Goal: Find specific page/section: Find specific page/section

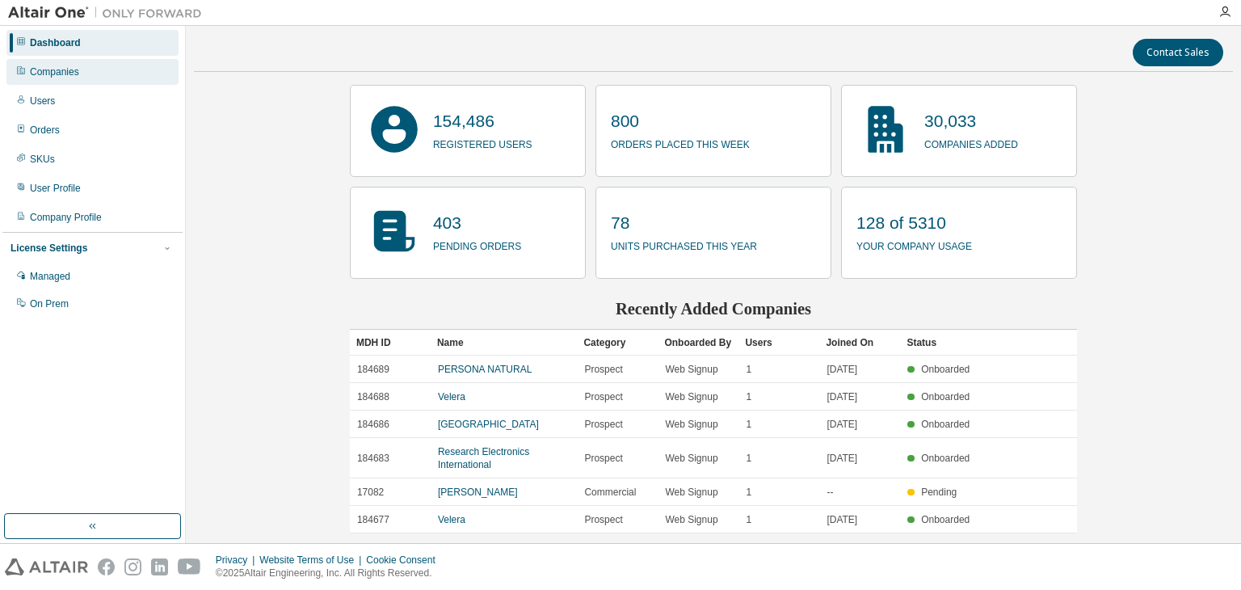
click at [133, 78] on div "Companies" at bounding box center [92, 72] width 172 height 26
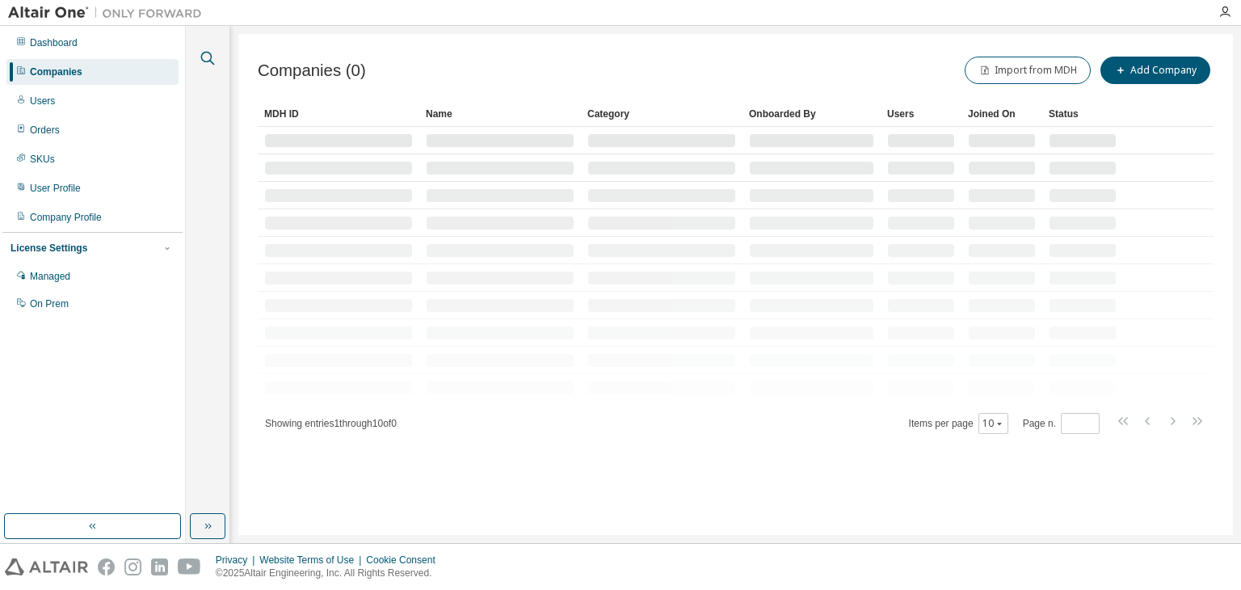
click at [203, 60] on icon "button" at bounding box center [208, 59] width 14 height 14
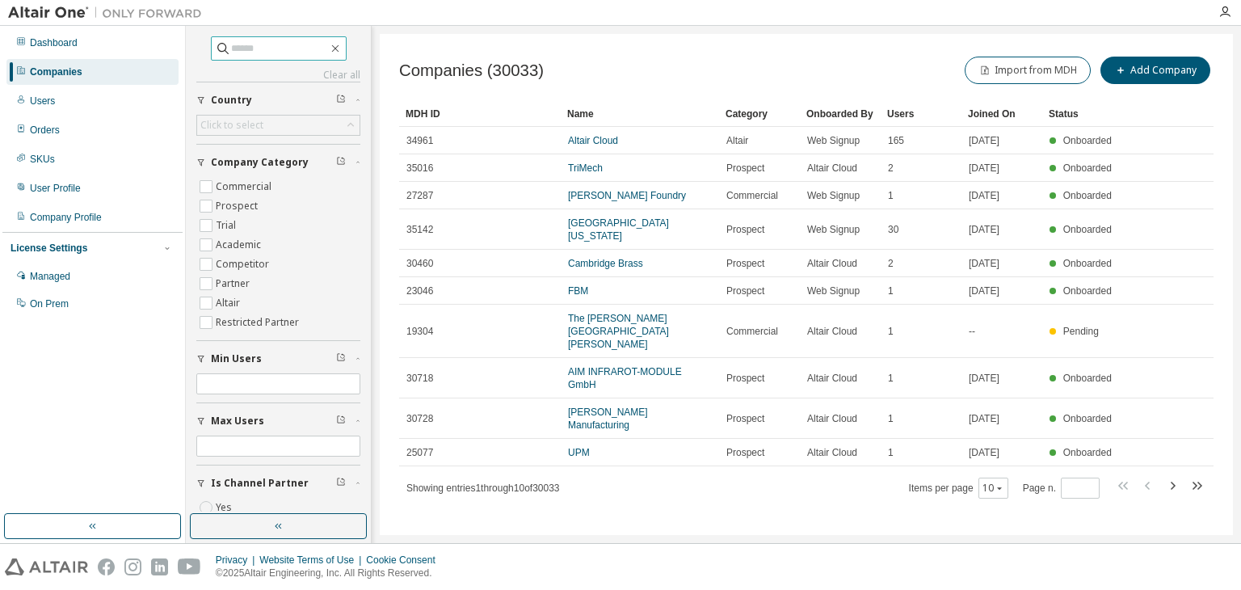
click at [238, 52] on input "text" at bounding box center [279, 48] width 97 height 16
type input "**********"
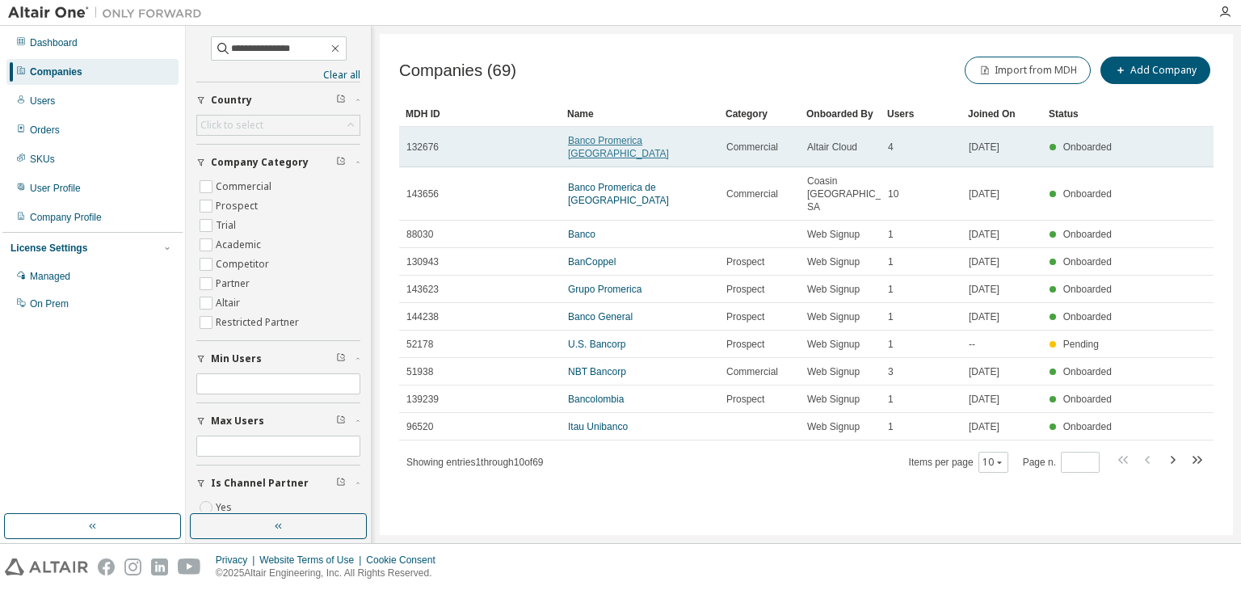
click at [603, 137] on link "Banco Promerica [GEOGRAPHIC_DATA]" at bounding box center [618, 147] width 101 height 24
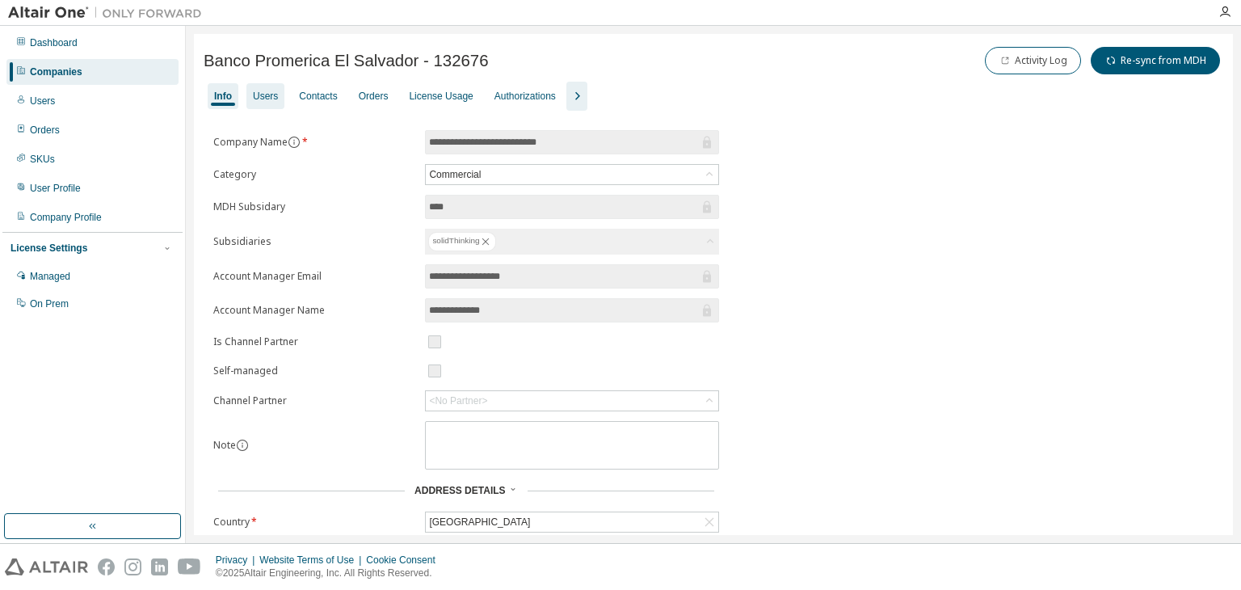
click at [262, 86] on div "Users" at bounding box center [265, 96] width 38 height 26
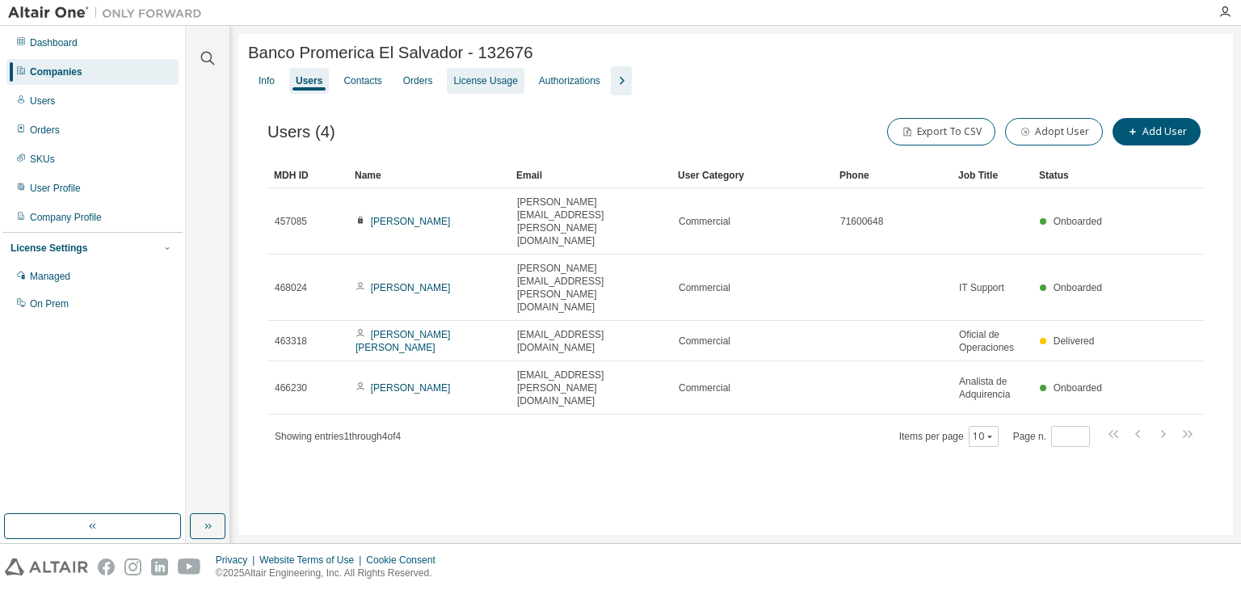
click at [456, 75] on div "License Usage" at bounding box center [485, 81] width 77 height 26
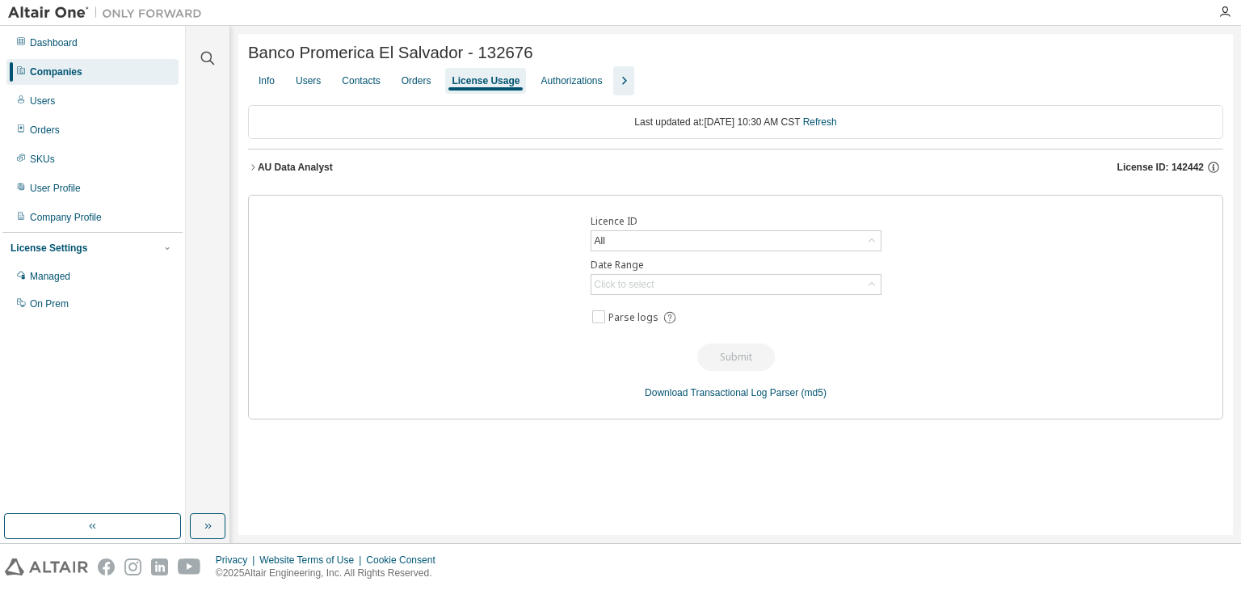
click at [320, 159] on button "AU Data Analyst License ID: 142442" at bounding box center [735, 167] width 975 height 36
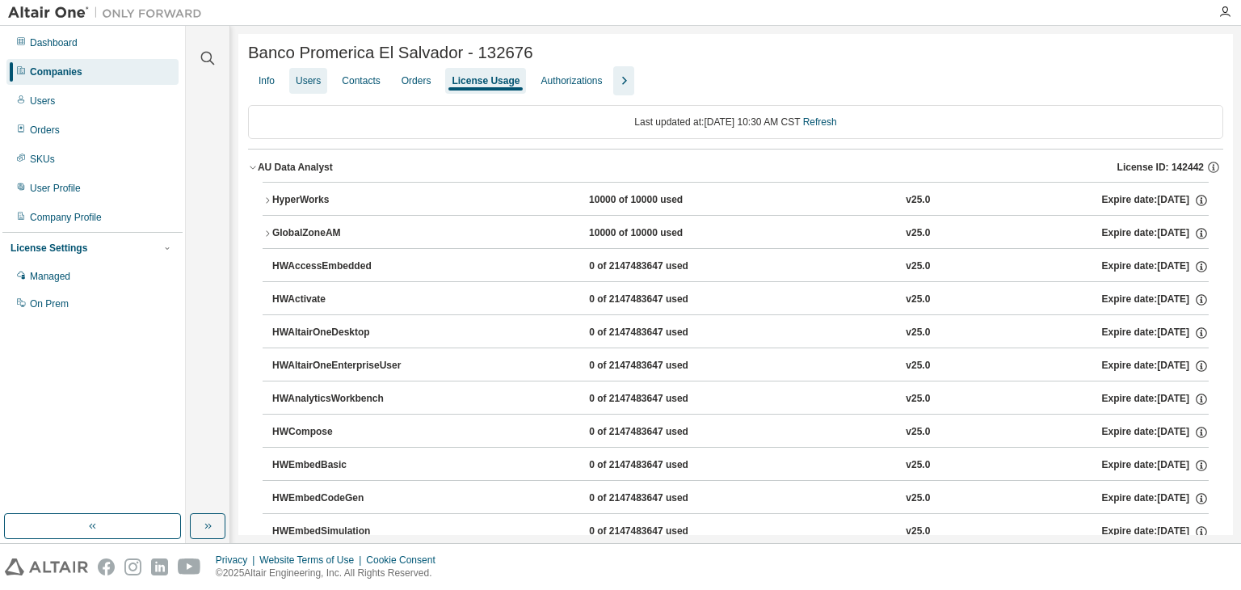
click at [301, 81] on div "Users" at bounding box center [308, 80] width 25 height 13
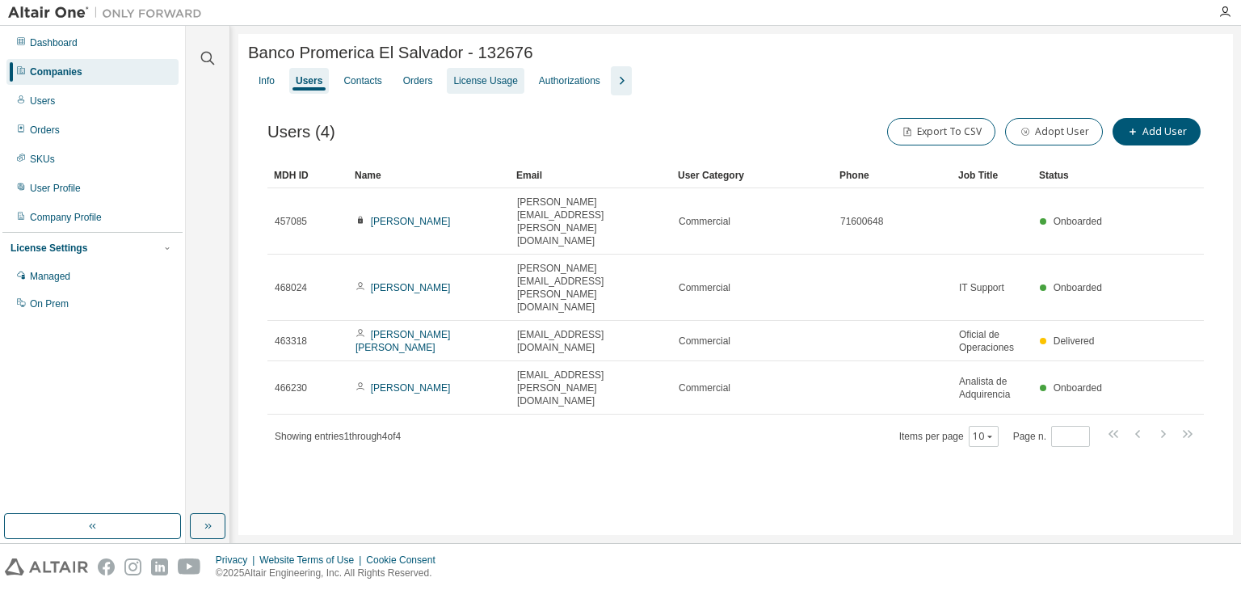
click at [472, 79] on div "License Usage" at bounding box center [485, 80] width 64 height 13
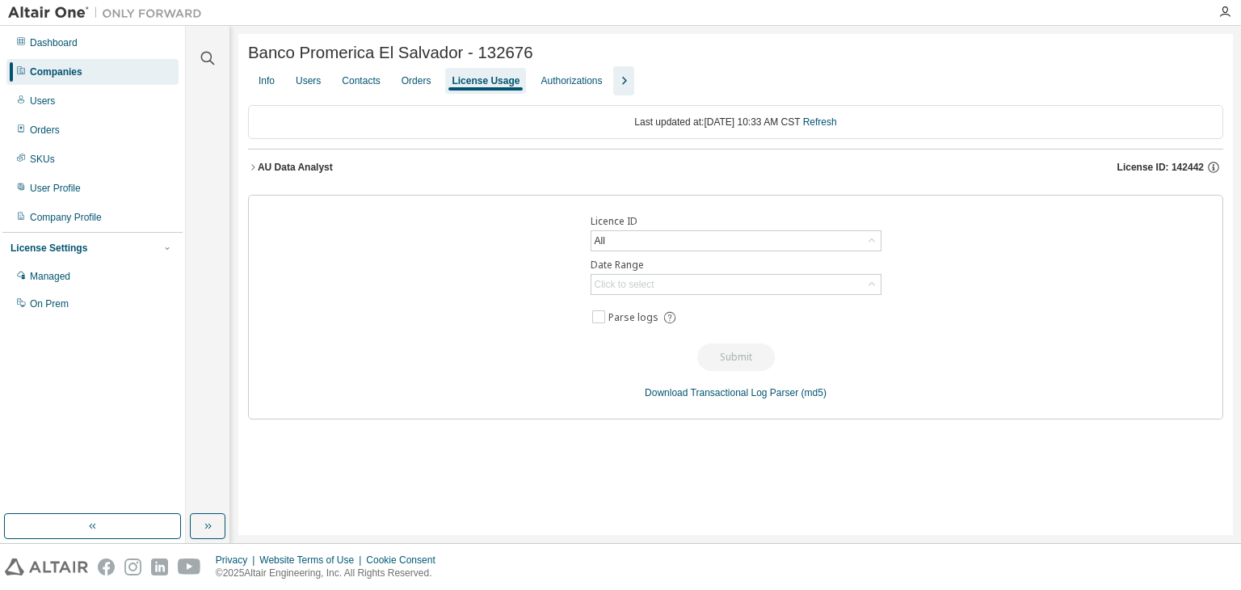
click at [287, 172] on div "AU Data Analyst" at bounding box center [295, 167] width 75 height 13
